Goal: Transaction & Acquisition: Purchase product/service

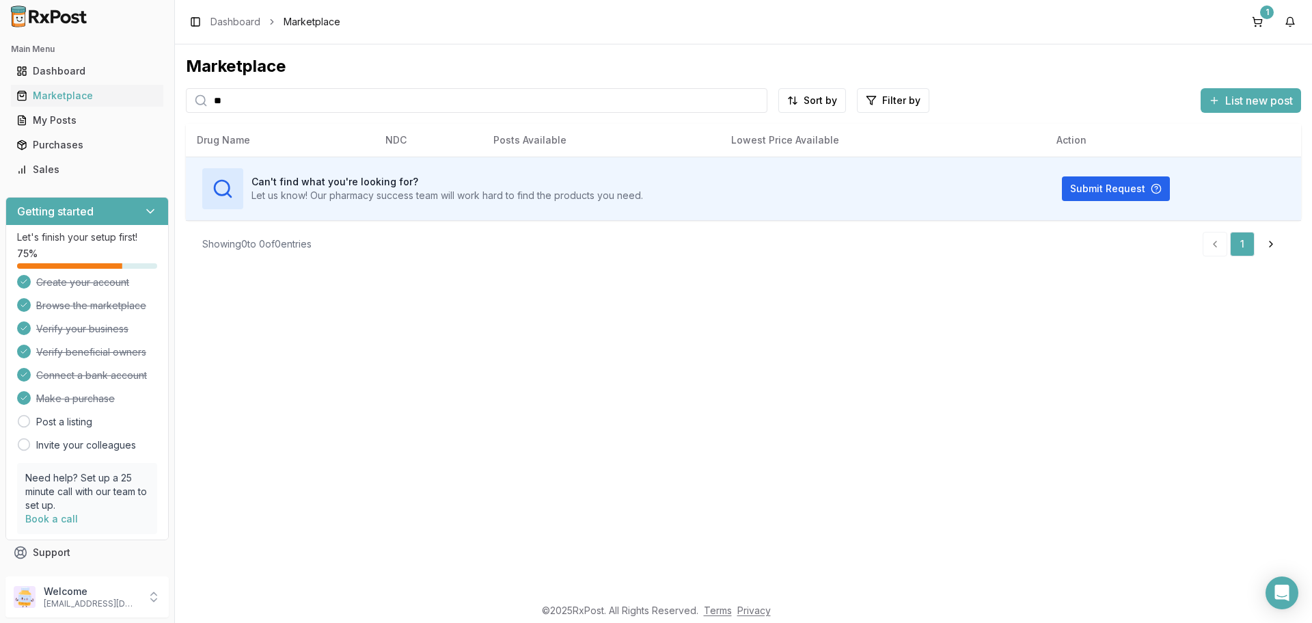
type input "*"
click at [85, 93] on div "Marketplace" at bounding box center [86, 96] width 141 height 14
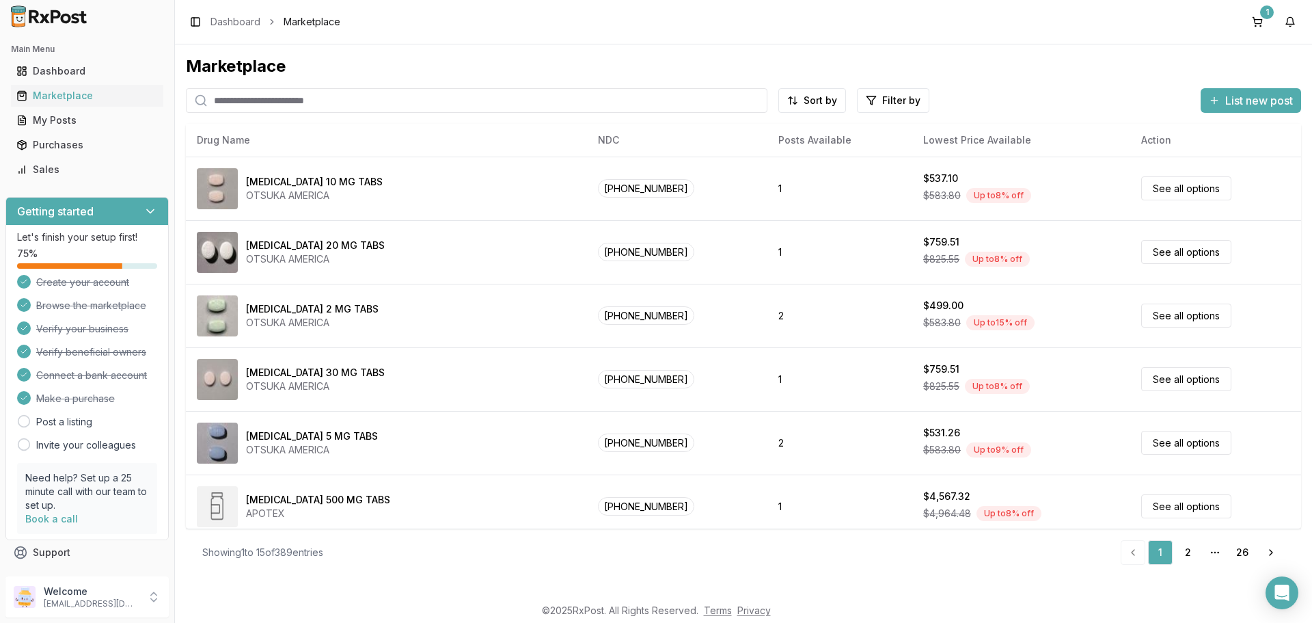
click at [213, 98] on input "search" at bounding box center [477, 100] width 582 height 25
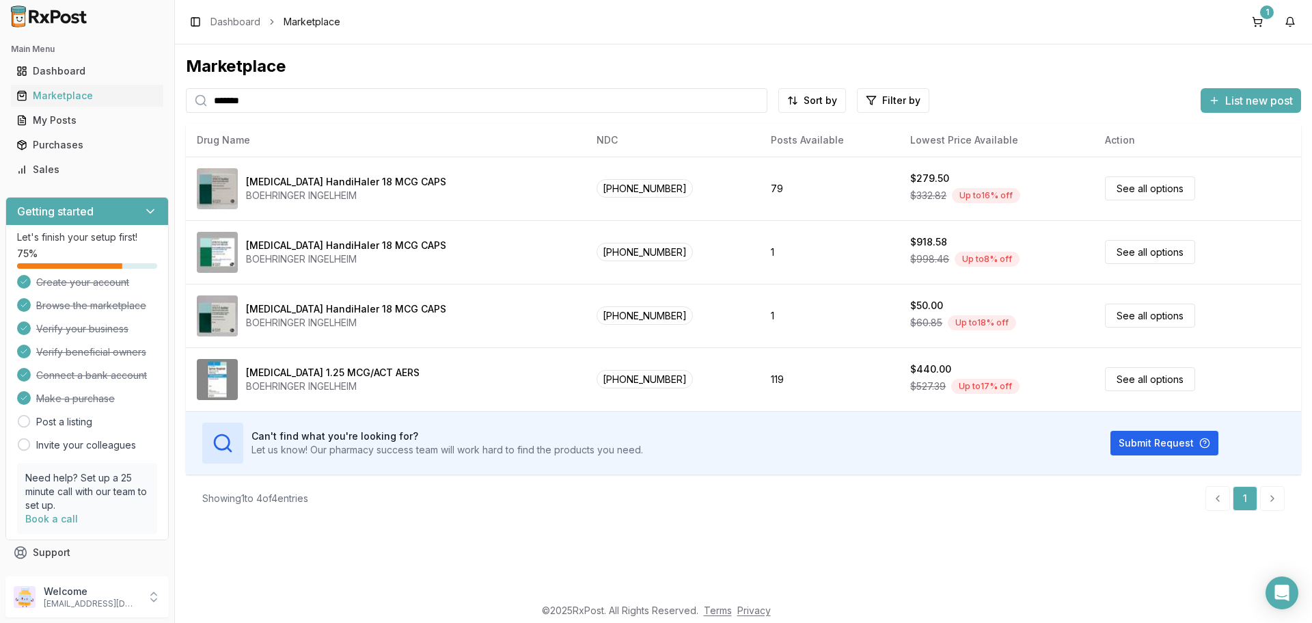
drag, startPoint x: 401, startPoint y: 108, endPoint x: 0, endPoint y: 115, distance: 401.3
click at [0, 113] on div "Main Menu Dashboard Marketplace My Posts Purchases Sales Getting started Let's …" at bounding box center [656, 311] width 1312 height 623
type input "*******"
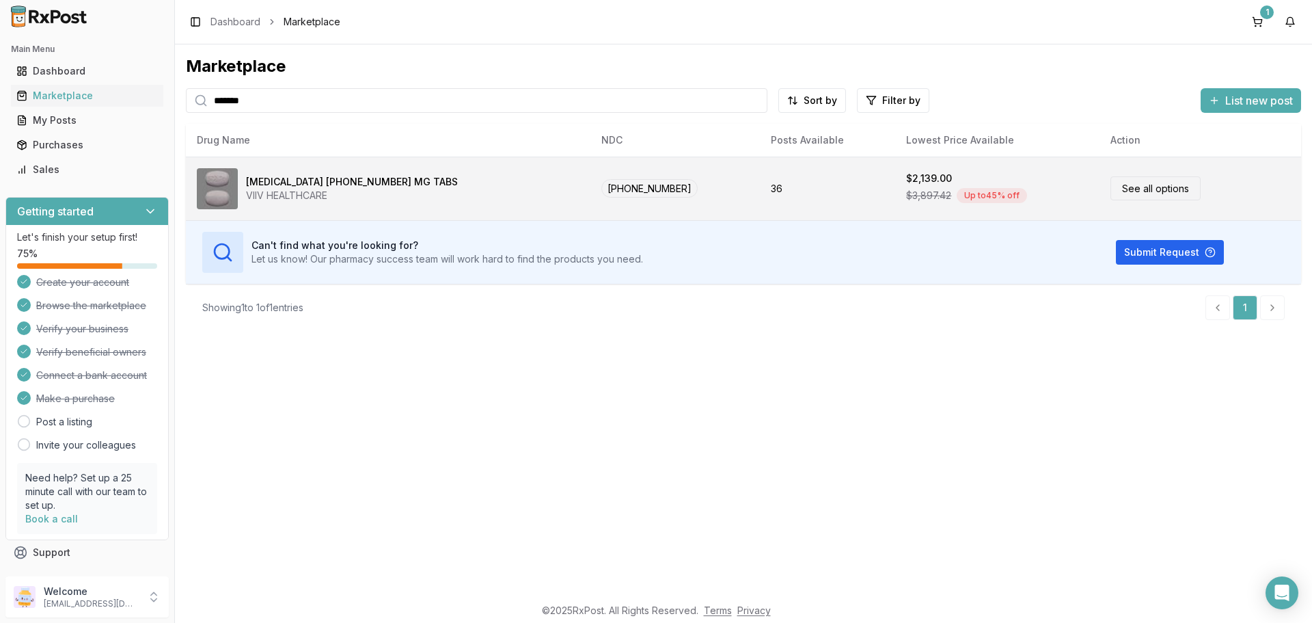
drag, startPoint x: 1142, startPoint y: 188, endPoint x: 1137, endPoint y: 183, distance: 7.3
click at [1142, 188] on link "See all options" at bounding box center [1156, 188] width 90 height 24
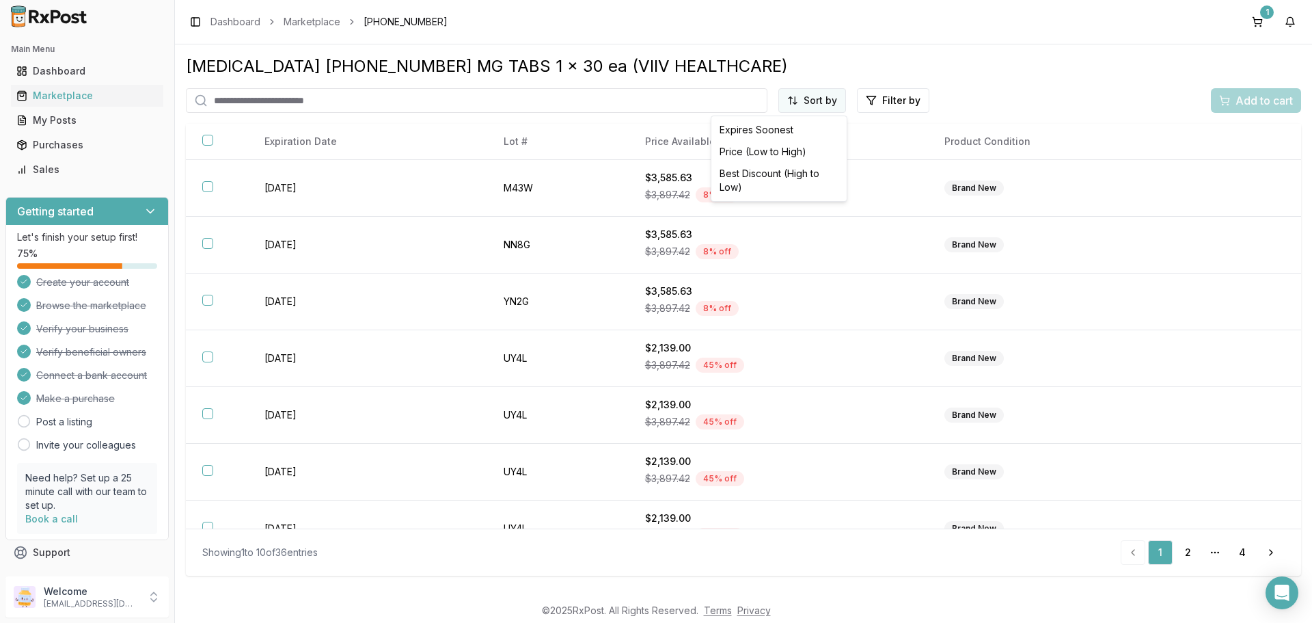
click at [815, 105] on html "Main Menu Dashboard Marketplace My Posts Purchases Sales Getting started Let's …" at bounding box center [656, 311] width 1312 height 623
click at [733, 151] on div "Price (Low to High)" at bounding box center [779, 152] width 130 height 22
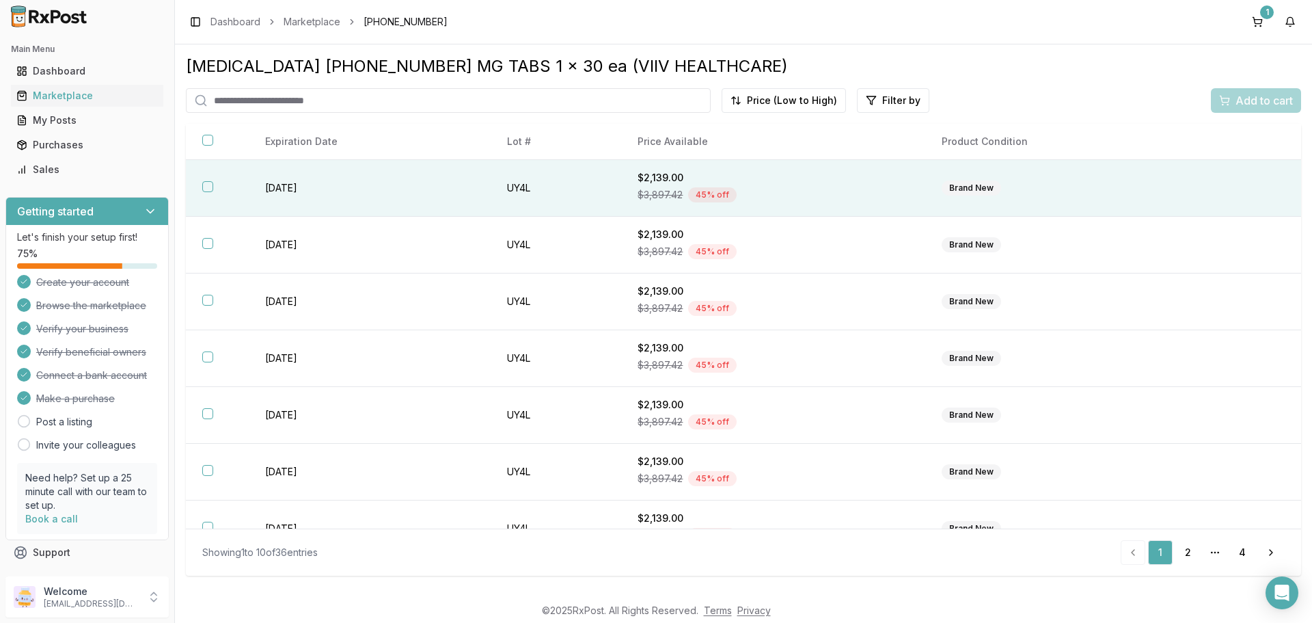
click at [207, 186] on button "button" at bounding box center [207, 186] width 11 height 11
click at [1243, 105] on span "Add to cart" at bounding box center [1264, 100] width 57 height 16
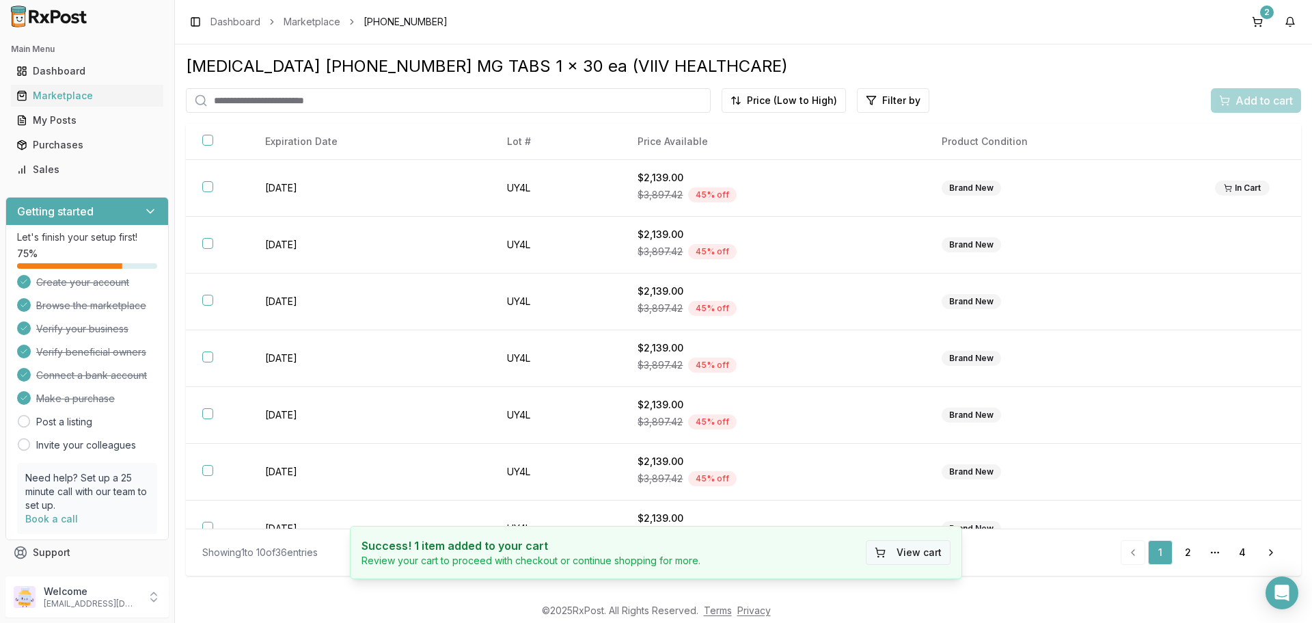
click at [910, 550] on button "View cart" at bounding box center [908, 552] width 85 height 25
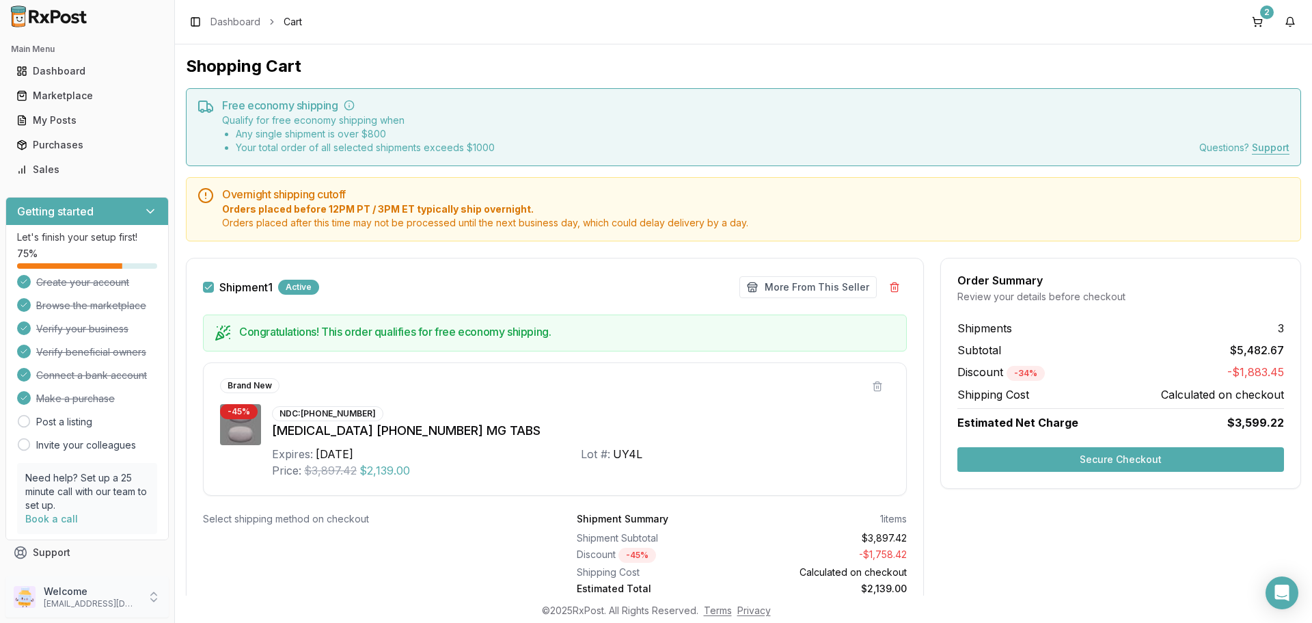
click at [152, 597] on icon at bounding box center [154, 597] width 14 height 14
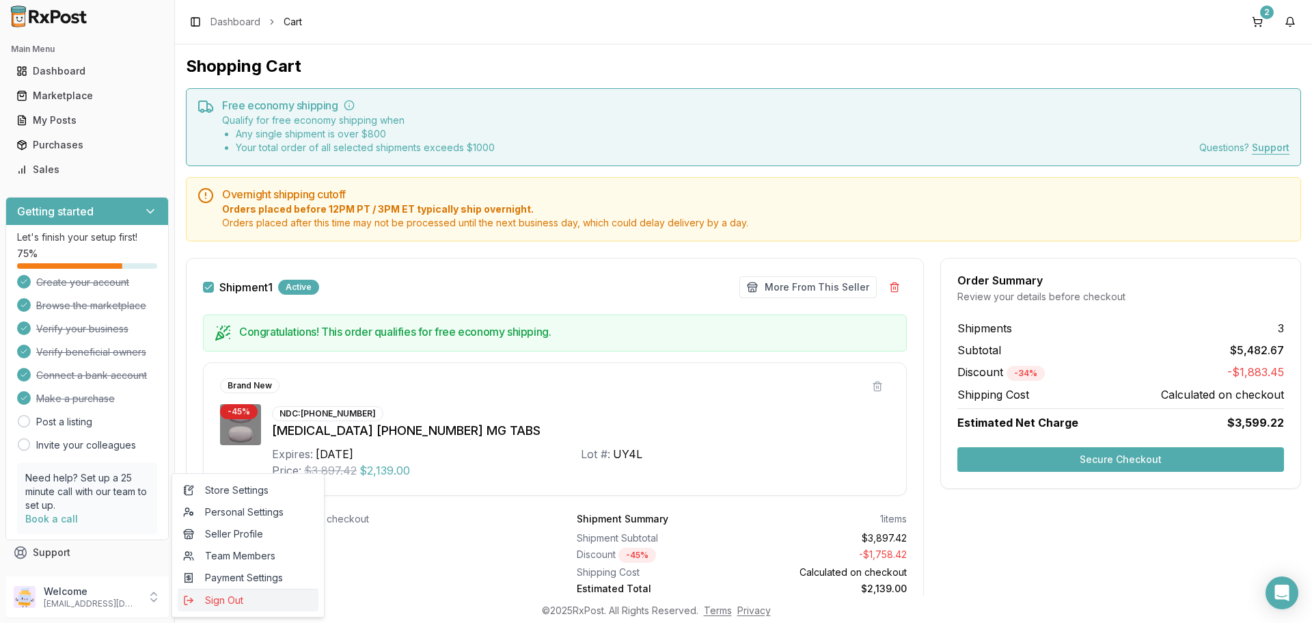
click at [215, 602] on span "Sign Out" at bounding box center [248, 600] width 130 height 14
